Goal: Transaction & Acquisition: Purchase product/service

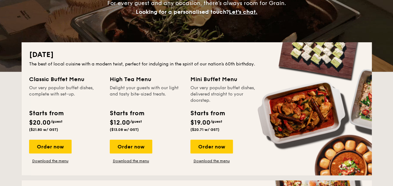
scroll to position [116, 0]
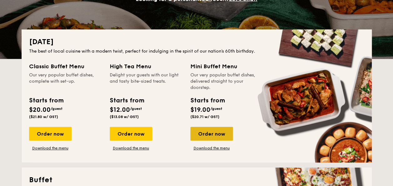
click at [210, 133] on div "Order now" at bounding box center [211, 134] width 43 height 14
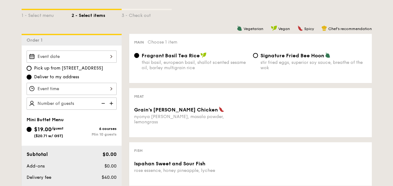
scroll to position [156, 0]
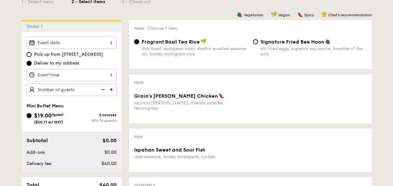
click at [272, 51] on div "stir fried eggs, superior soy sauce, breathe of the wok" at bounding box center [313, 51] width 106 height 11
click at [258, 44] on input "Signature Fried Bee Hoon stir fried eggs, superior soy sauce, breathe of the wok" at bounding box center [255, 41] width 5 height 5
radio input "true"
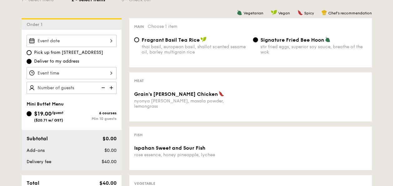
scroll to position [125, 0]
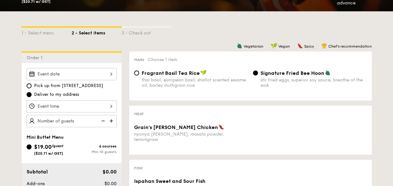
click at [113, 125] on img at bounding box center [111, 121] width 9 height 12
drag, startPoint x: 79, startPoint y: 117, endPoint x: 95, endPoint y: 119, distance: 15.8
click at [109, 117] on img at bounding box center [111, 121] width 9 height 12
click at [110, 117] on img at bounding box center [111, 121] width 9 height 12
click at [99, 118] on img at bounding box center [102, 121] width 9 height 12
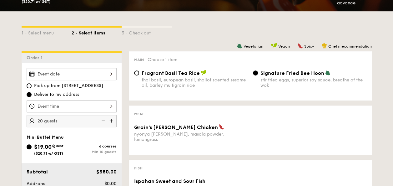
type input "15 guests"
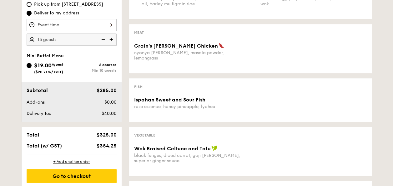
scroll to position [188, 0]
